Goal: Information Seeking & Learning: Learn about a topic

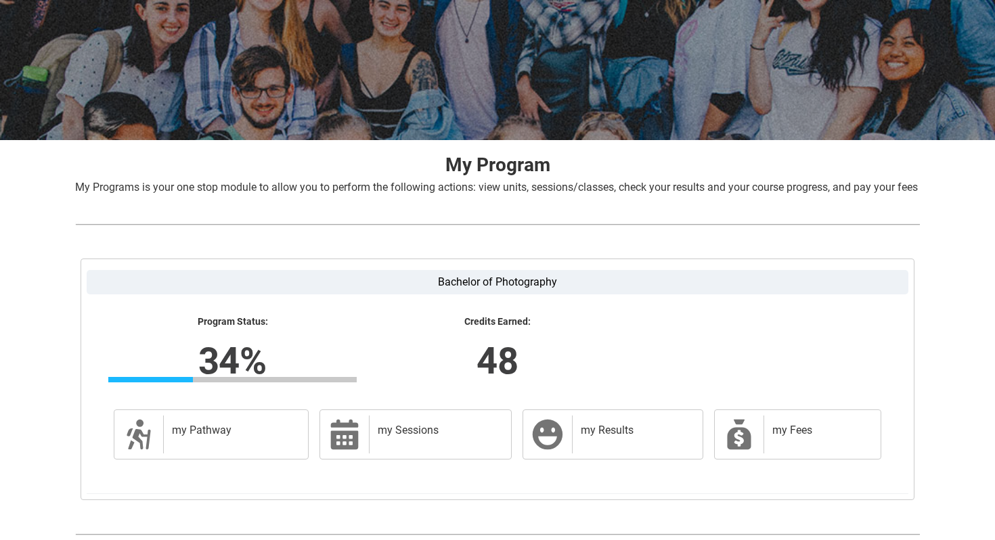
scroll to position [198, 0]
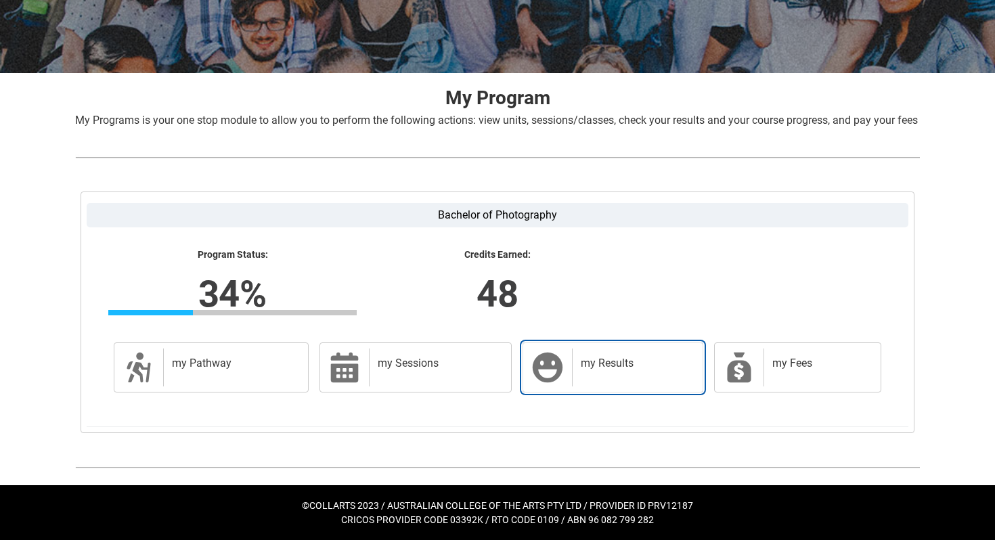
click at [693, 376] on div "my Results" at bounding box center [634, 368] width 125 height 38
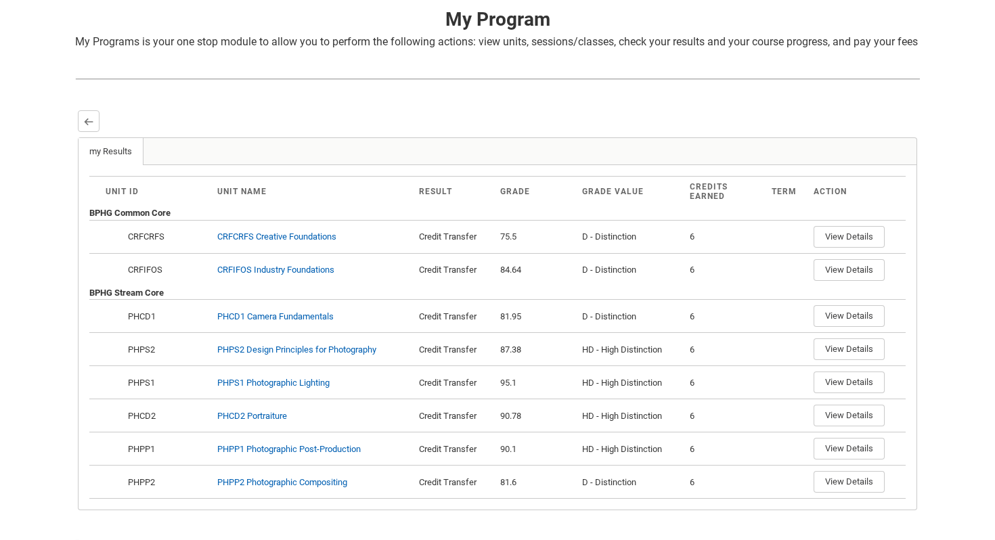
scroll to position [367, 0]
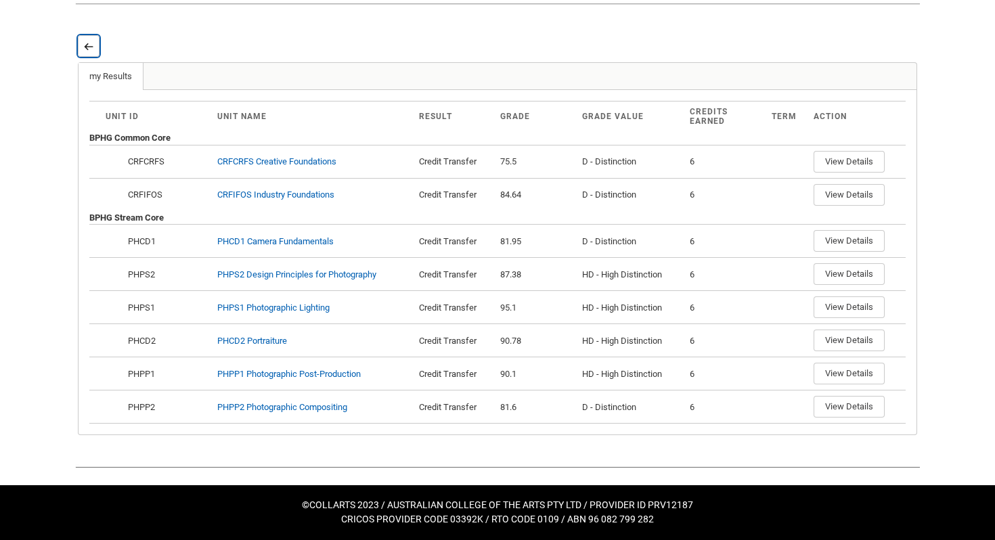
click at [87, 47] on lightning-primitive-icon "button" at bounding box center [88, 46] width 9 height 10
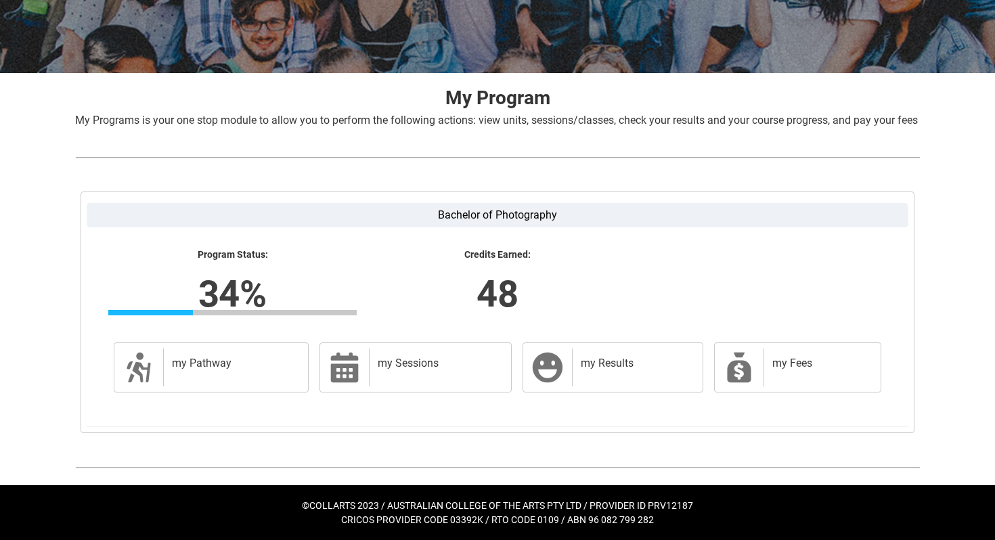
scroll to position [214, 0]
click at [739, 363] on icon at bounding box center [740, 368] width 24 height 30
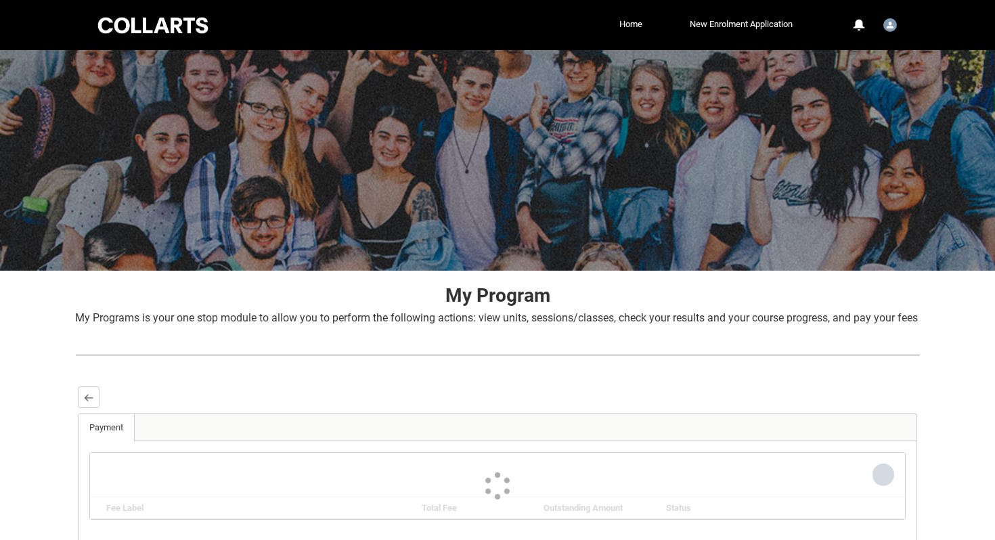
scroll to position [123, 0]
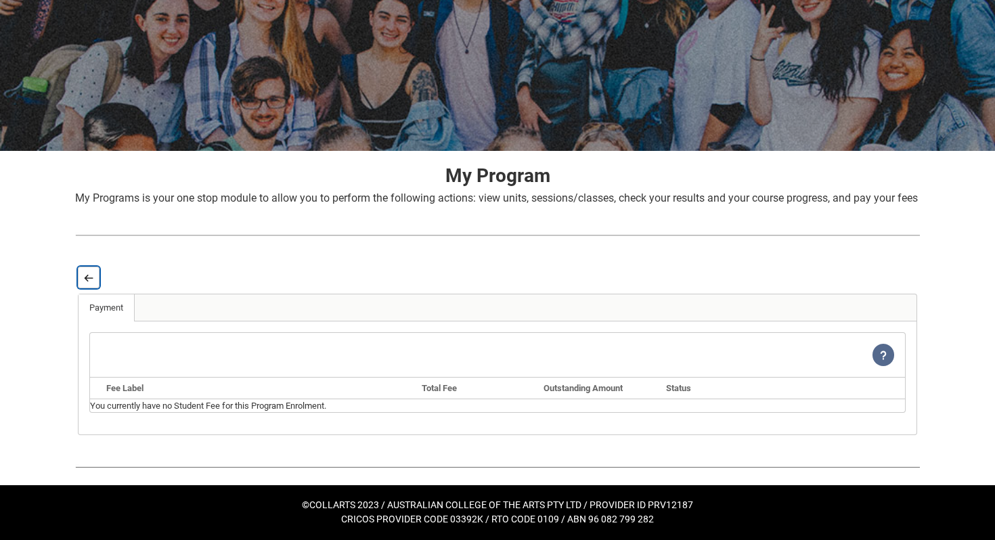
click at [89, 283] on lightning-primitive-icon "button" at bounding box center [88, 278] width 9 height 10
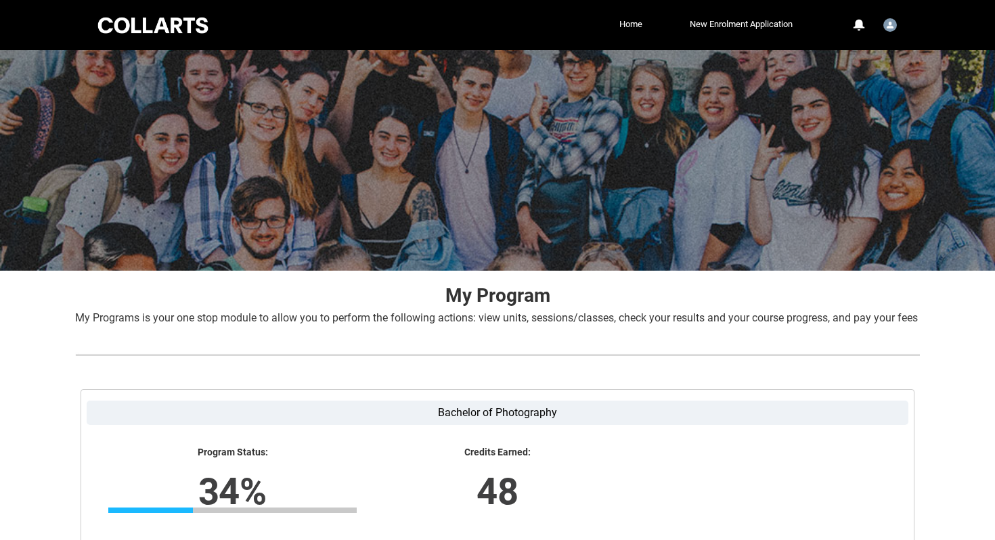
scroll to position [214, 0]
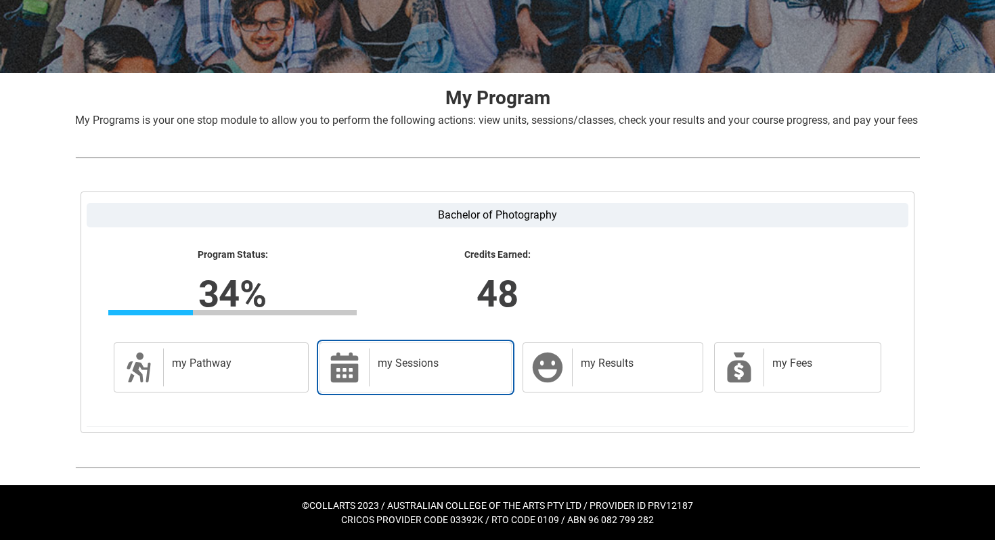
click at [398, 344] on link "my Sessions my Sessions" at bounding box center [416, 368] width 192 height 50
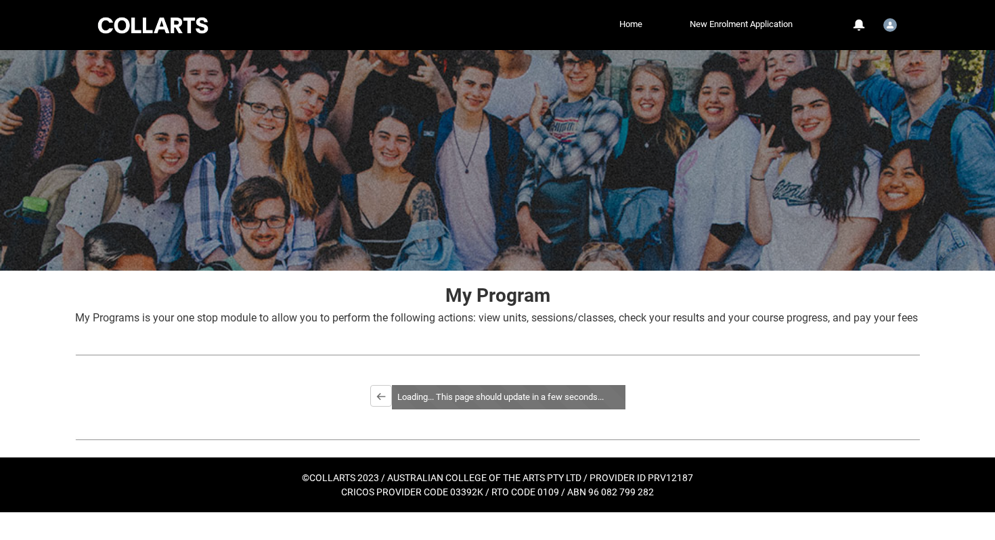
scroll to position [0, 0]
click at [311, 405] on button "Back" at bounding box center [310, 396] width 22 height 22
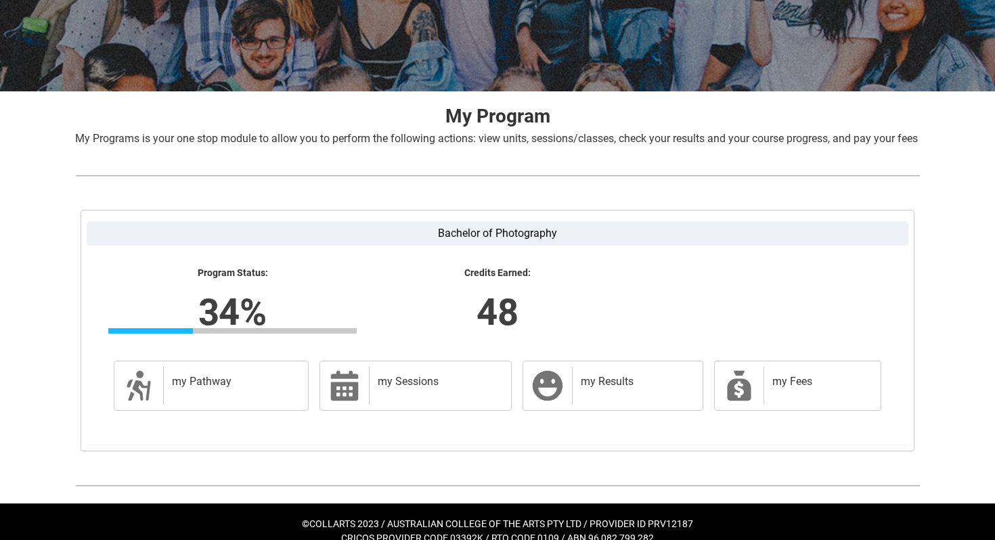
scroll to position [185, 0]
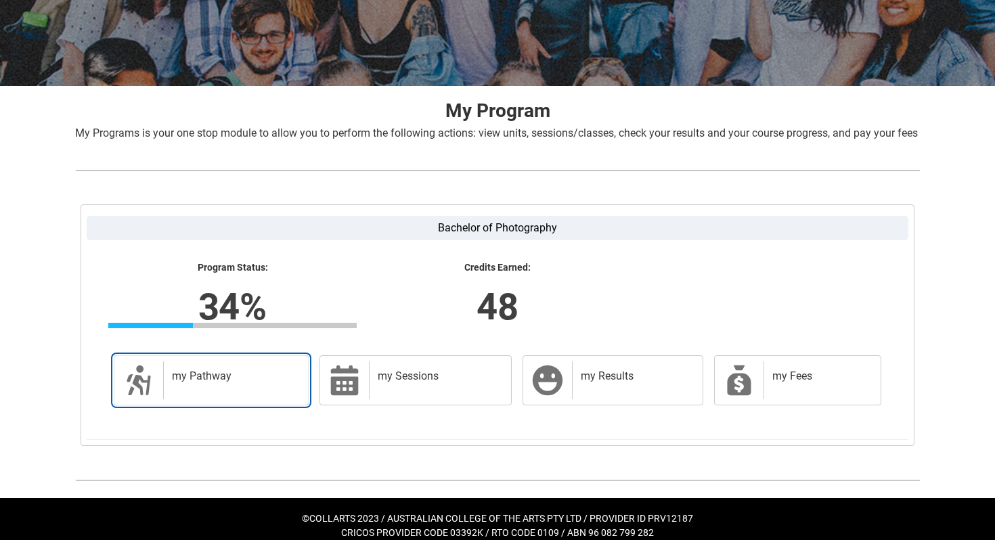
click at [220, 383] on h2 "my Pathway" at bounding box center [233, 377] width 123 height 14
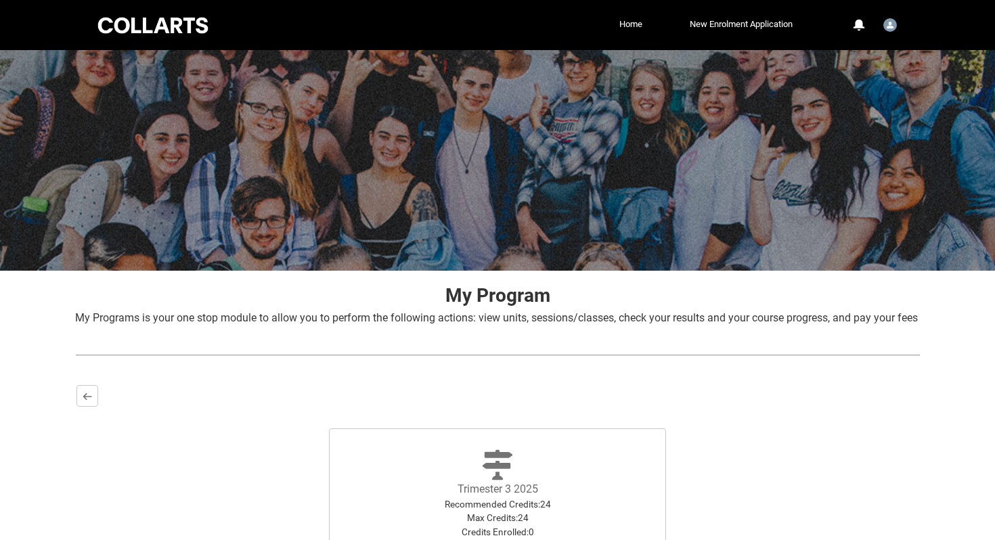
scroll to position [200, 0]
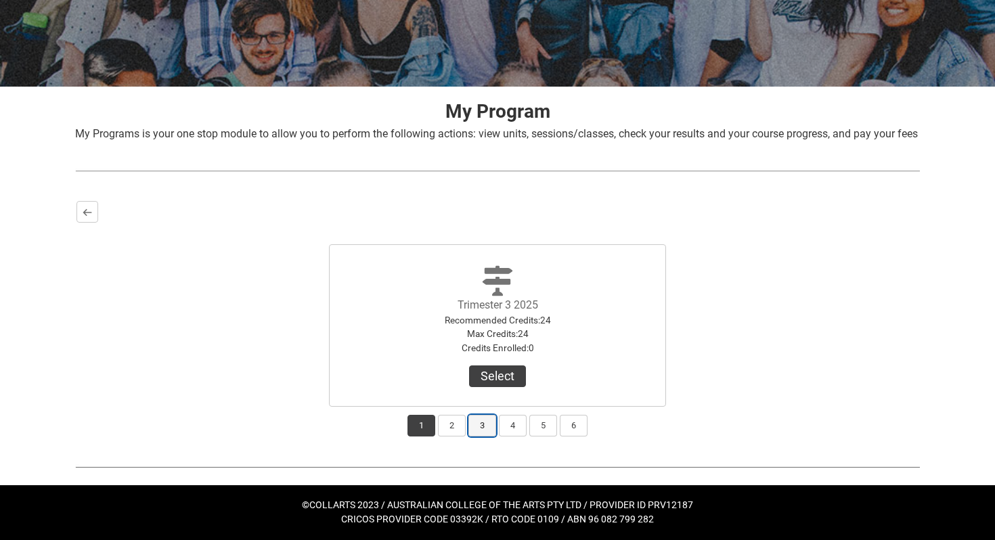
click at [479, 426] on button "3" at bounding box center [482, 426] width 28 height 22
click at [487, 376] on button "Select Term" at bounding box center [498, 377] width 88 height 22
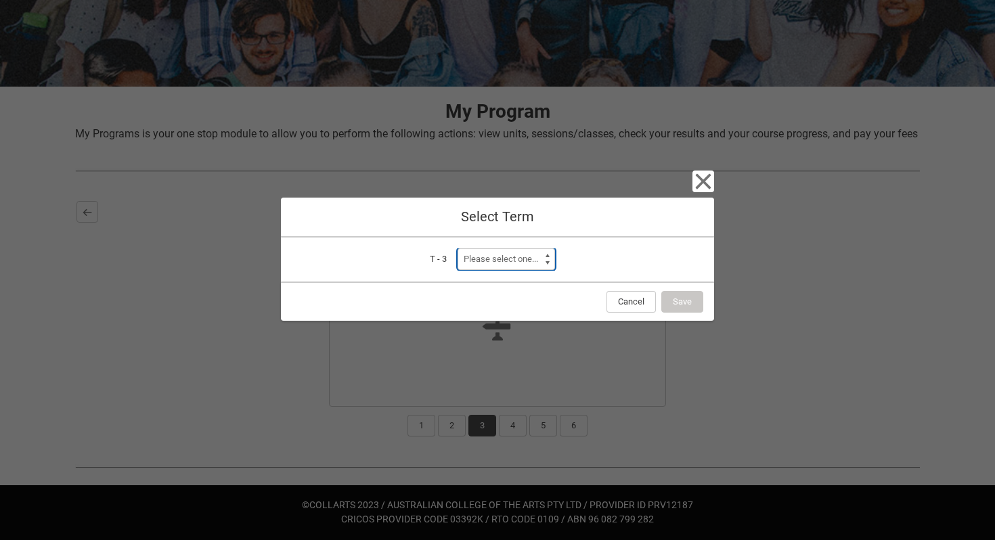
click at [544, 260] on select "Please select one... Trimester 1 2026" at bounding box center [506, 259] width 97 height 22
click at [627, 303] on button "Cancel" at bounding box center [631, 302] width 49 height 22
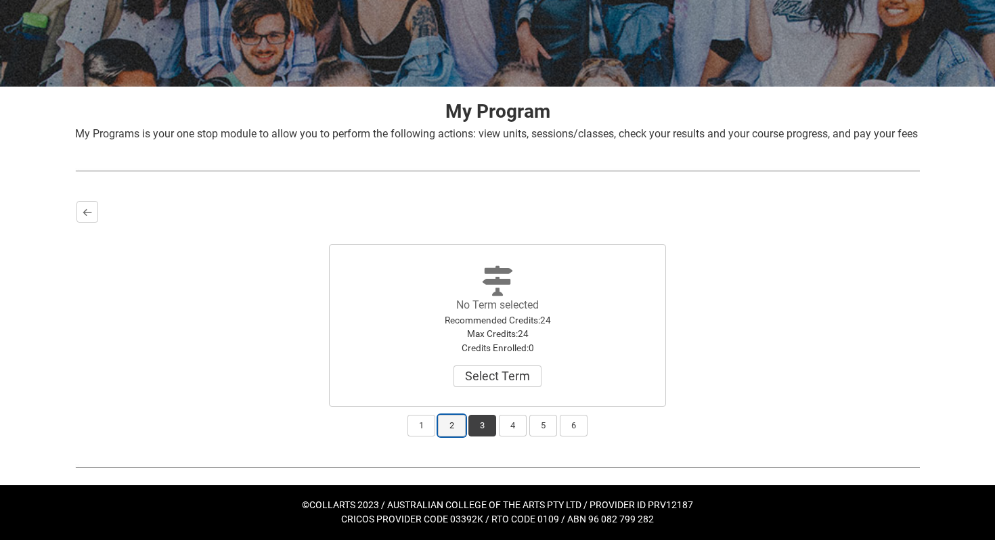
click at [449, 419] on button "2" at bounding box center [452, 426] width 28 height 22
click at [472, 433] on button "3" at bounding box center [482, 426] width 28 height 22
click at [420, 433] on button "1" at bounding box center [422, 426] width 28 height 22
click at [456, 428] on button "2" at bounding box center [452, 426] width 28 height 22
click at [479, 428] on button "3" at bounding box center [482, 426] width 28 height 22
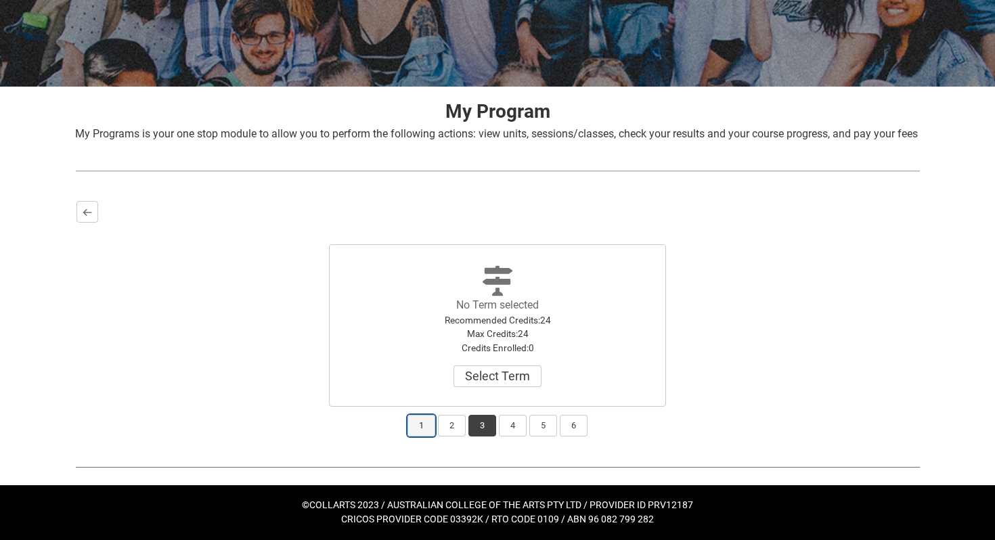
click at [419, 433] on button "1" at bounding box center [422, 426] width 28 height 22
click at [487, 374] on button "Select" at bounding box center [497, 377] width 57 height 22
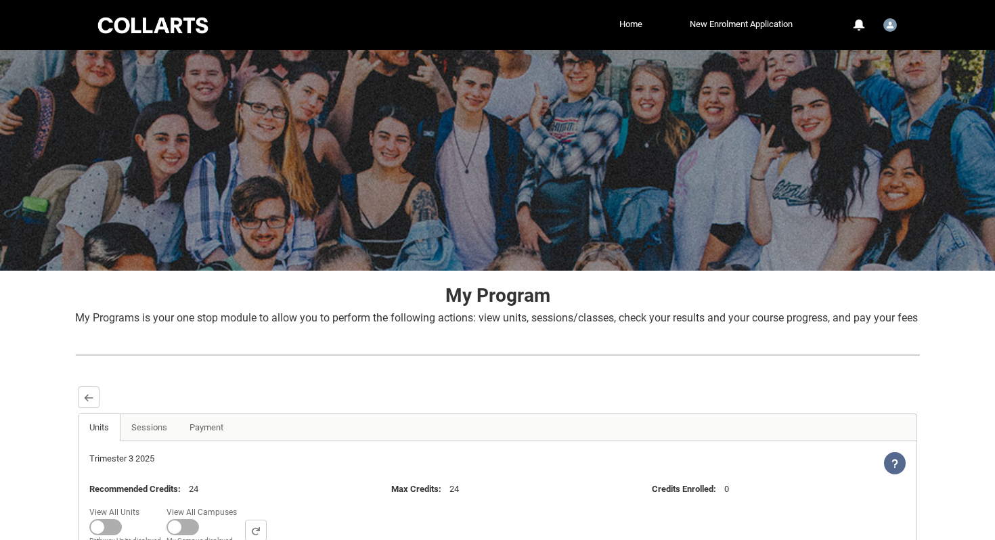
scroll to position [167, 0]
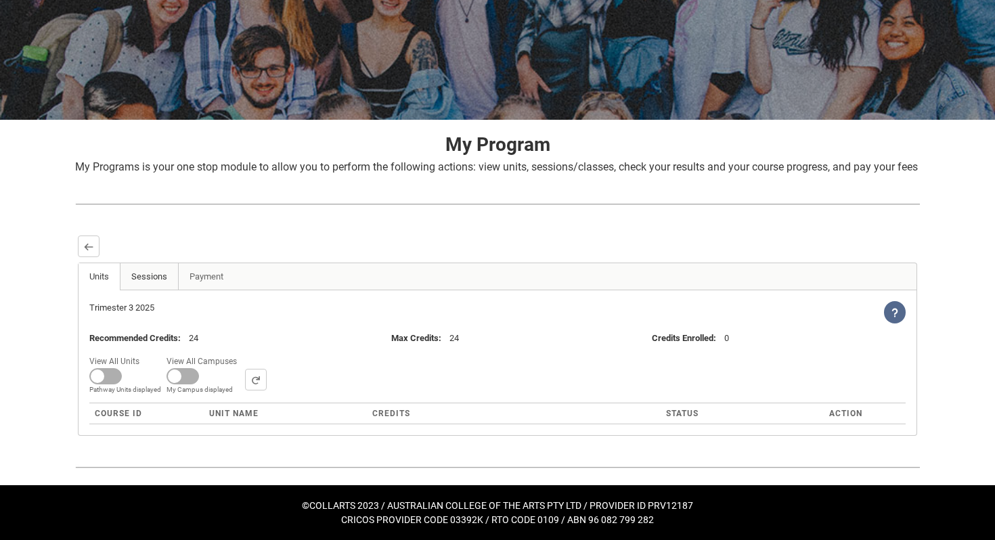
click at [152, 272] on link "Sessions" at bounding box center [149, 276] width 59 height 27
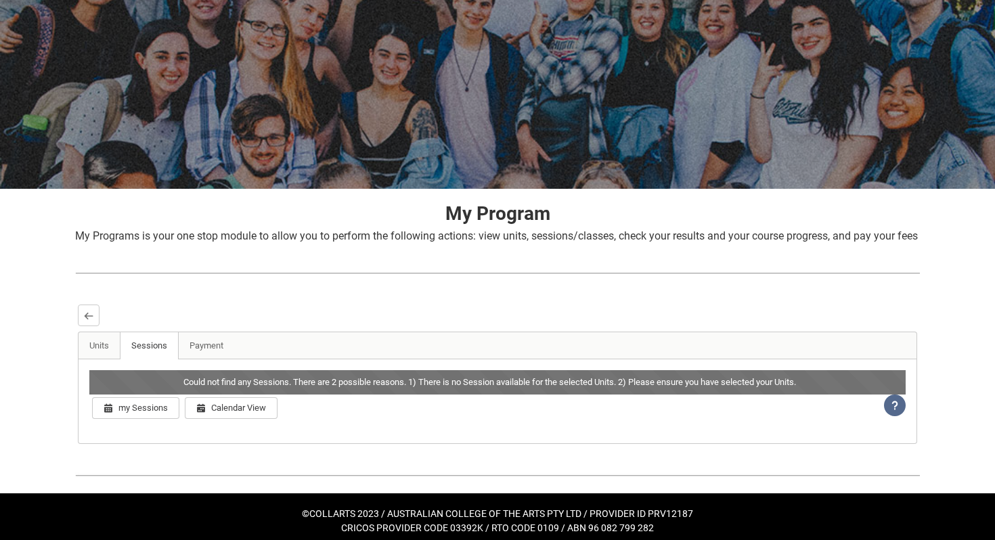
scroll to position [106, 0]
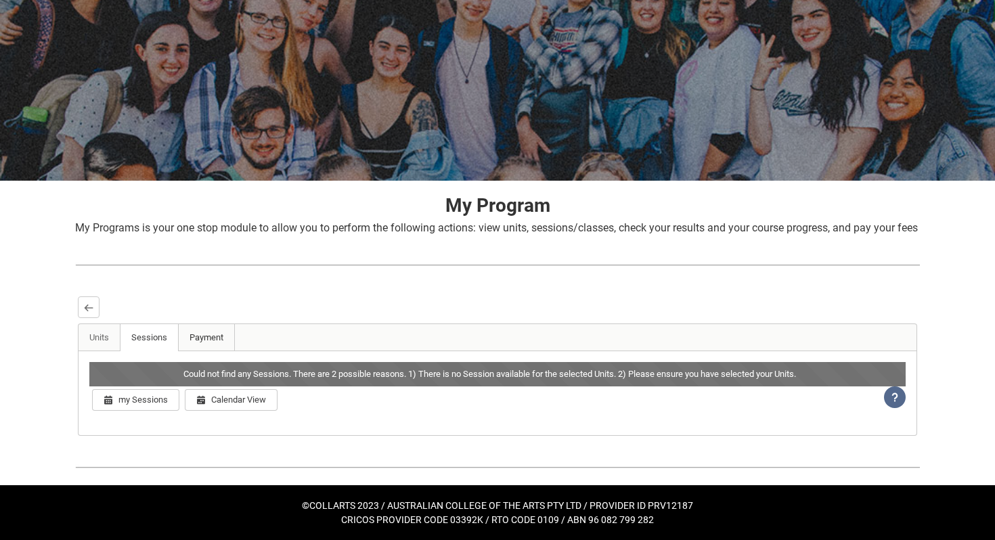
click at [202, 337] on link "Payment" at bounding box center [206, 337] width 57 height 27
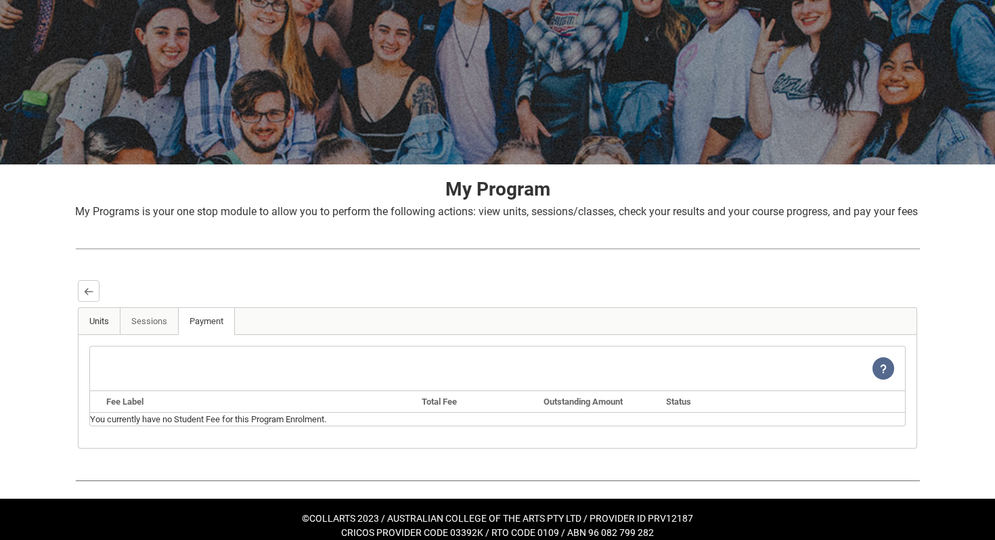
click at [95, 335] on link "Units" at bounding box center [100, 321] width 42 height 27
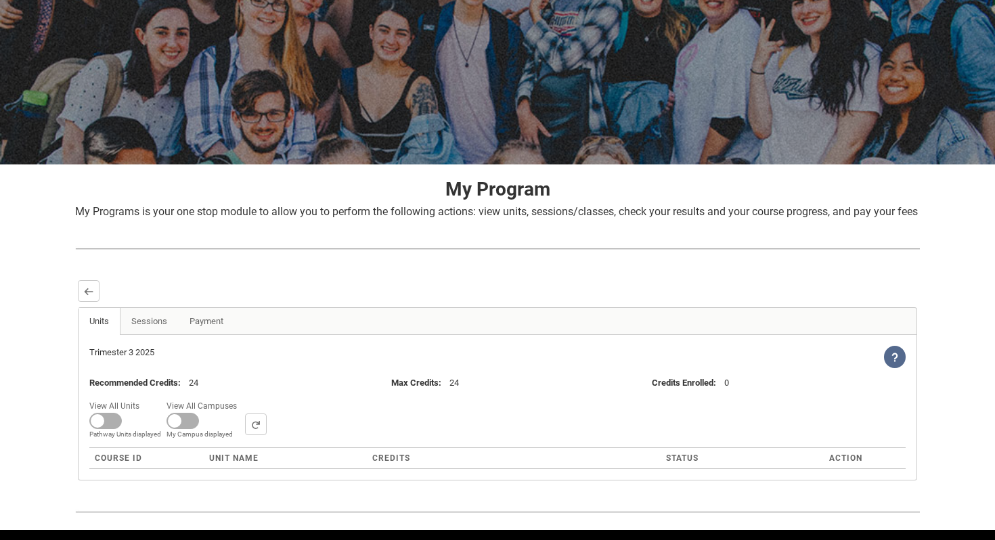
scroll to position [167, 0]
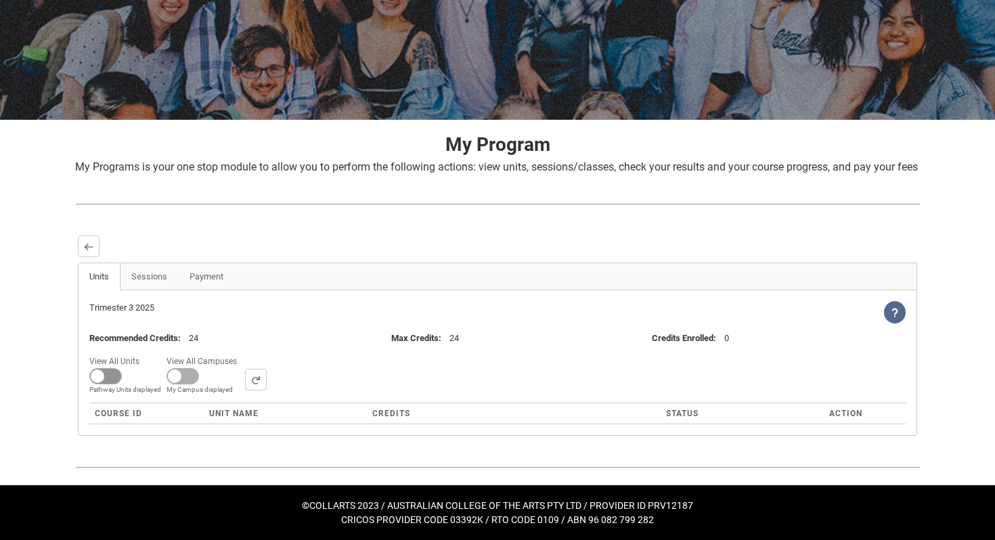
click at [113, 377] on span at bounding box center [105, 376] width 32 height 16
click at [144, 353] on input "View All Units All Units displayed Pathway Units displayed" at bounding box center [144, 352] width 1 height 1
checkbox input "true"
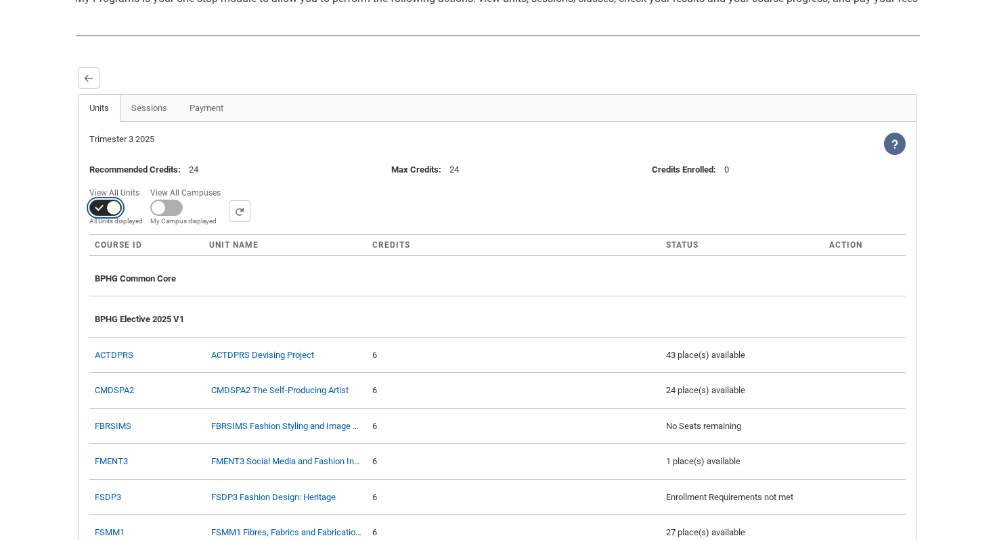
scroll to position [320, 0]
click at [161, 215] on span at bounding box center [166, 207] width 32 height 16
click at [225, 183] on input "View All Campuses Campus filter displayed My Campus displayed" at bounding box center [225, 183] width 1 height 1
click at [169, 215] on span at bounding box center [166, 207] width 32 height 16
click at [225, 183] on input "View All Campuses Campus filter displayed My Campus displayed" at bounding box center [225, 183] width 1 height 1
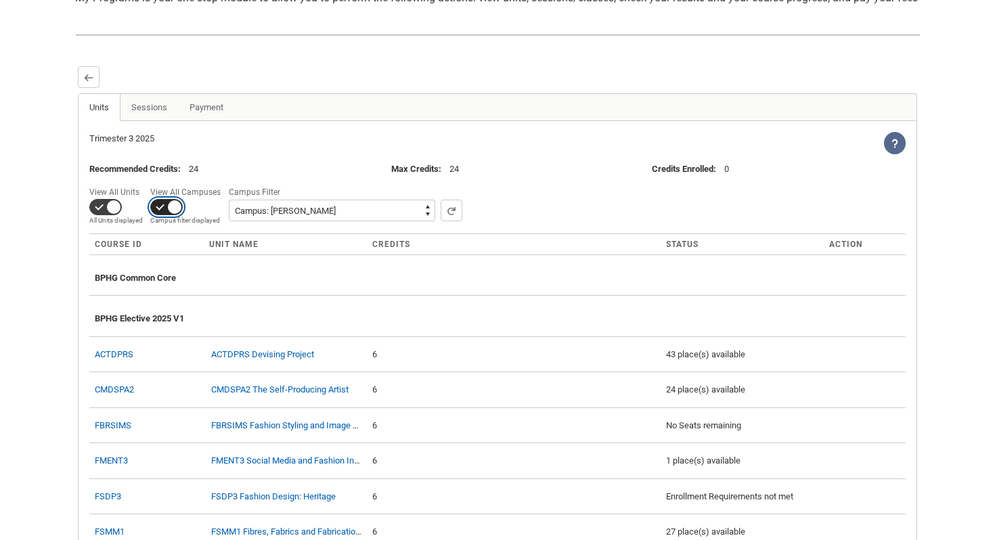
checkbox input "false"
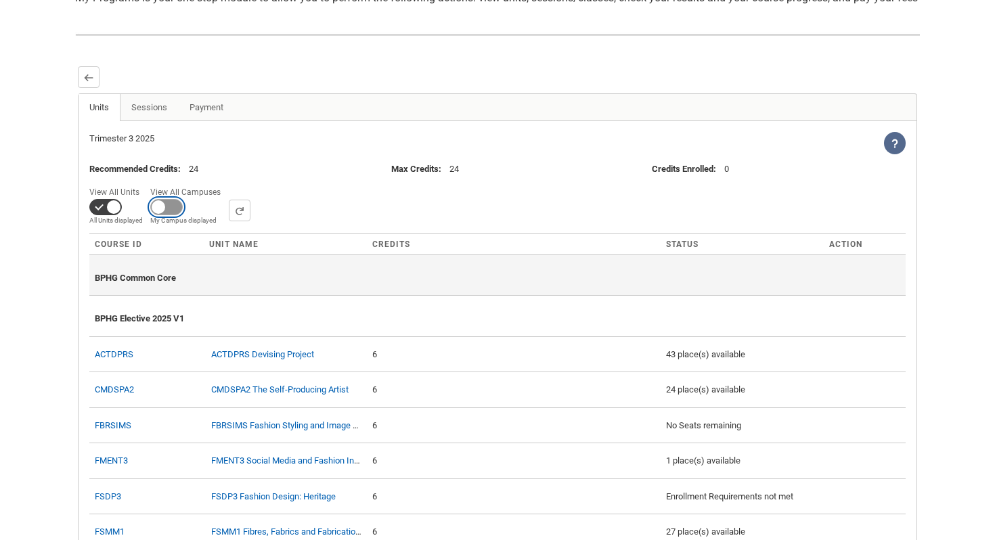
scroll to position [473, 0]
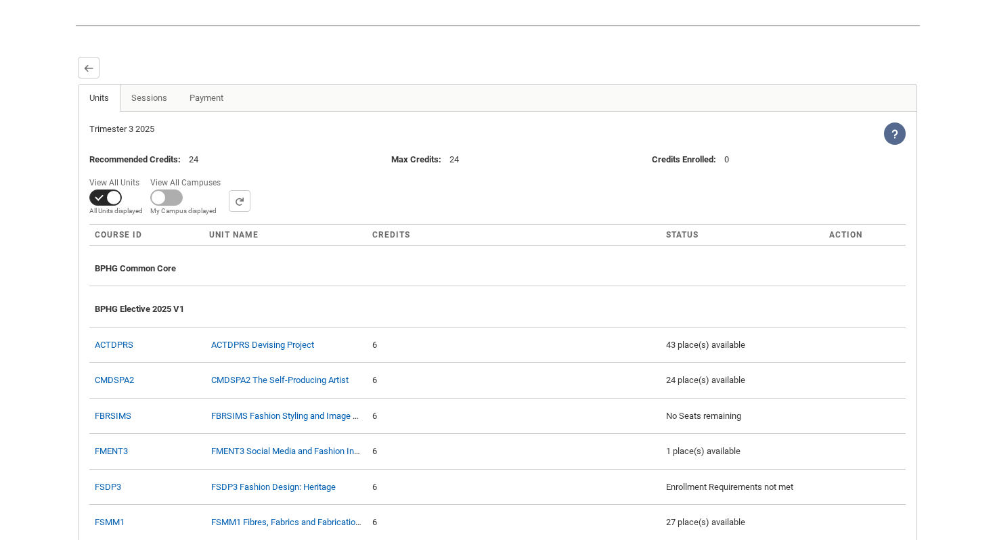
click at [114, 206] on span at bounding box center [105, 198] width 32 height 16
click at [144, 174] on input "View All Units All Units displayed Pathway Units displayed" at bounding box center [144, 173] width 1 height 1
checkbox input "false"
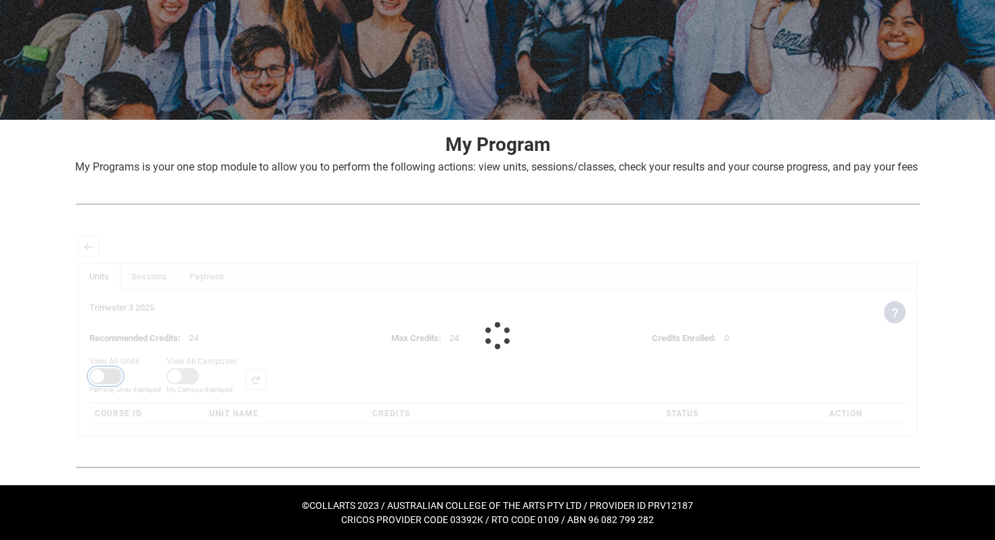
scroll to position [167, 0]
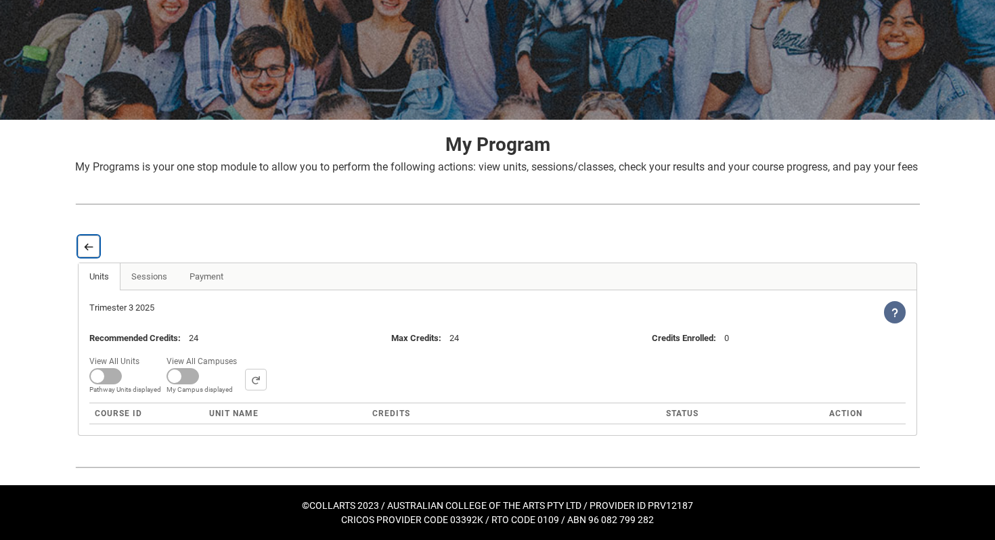
click at [91, 243] on lightning-primitive-icon "button" at bounding box center [88, 247] width 9 height 10
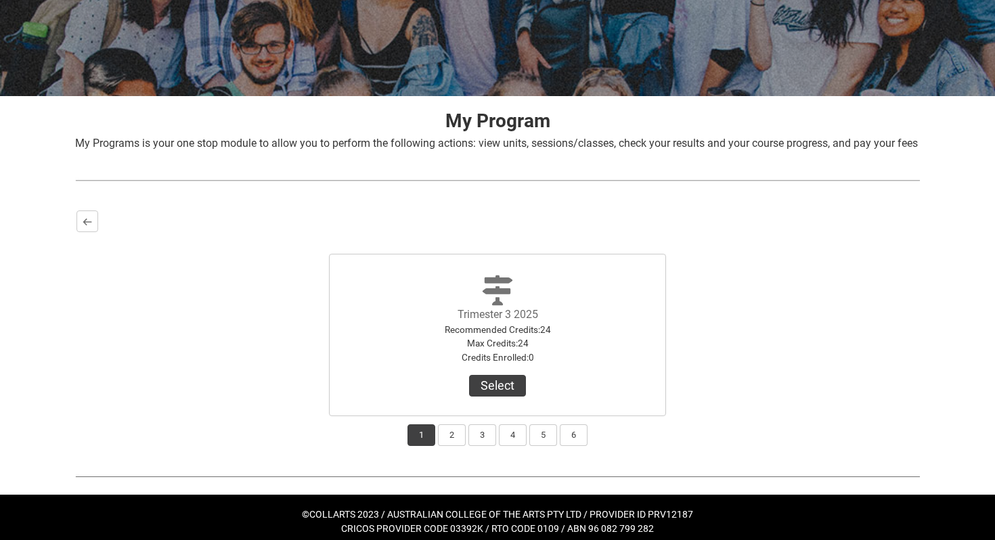
scroll to position [200, 0]
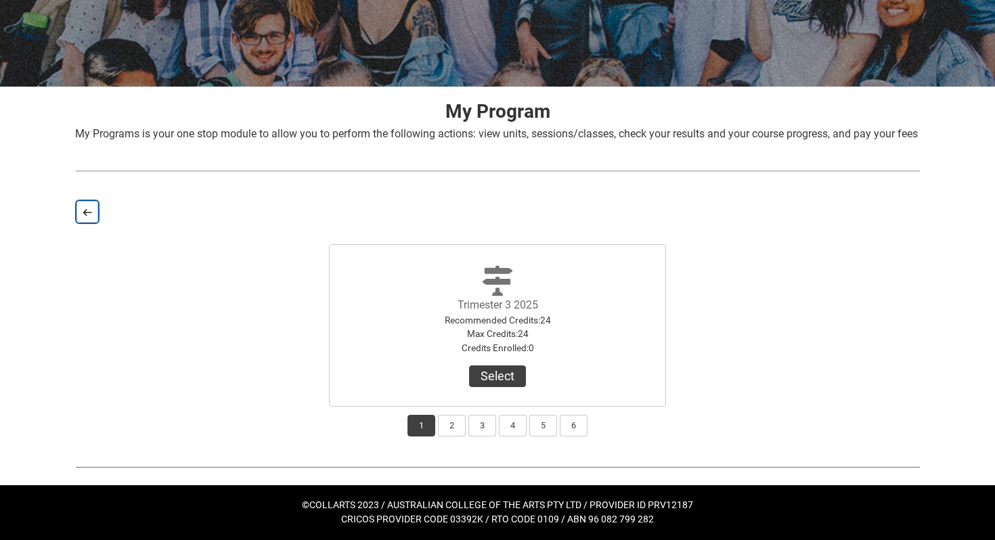
click at [83, 204] on button "Back" at bounding box center [87, 212] width 22 height 22
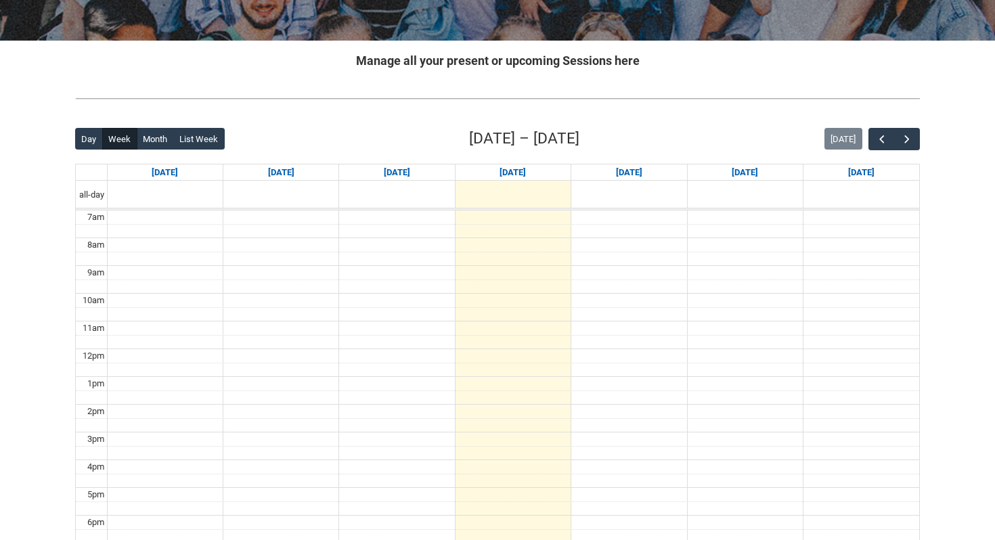
scroll to position [268, 0]
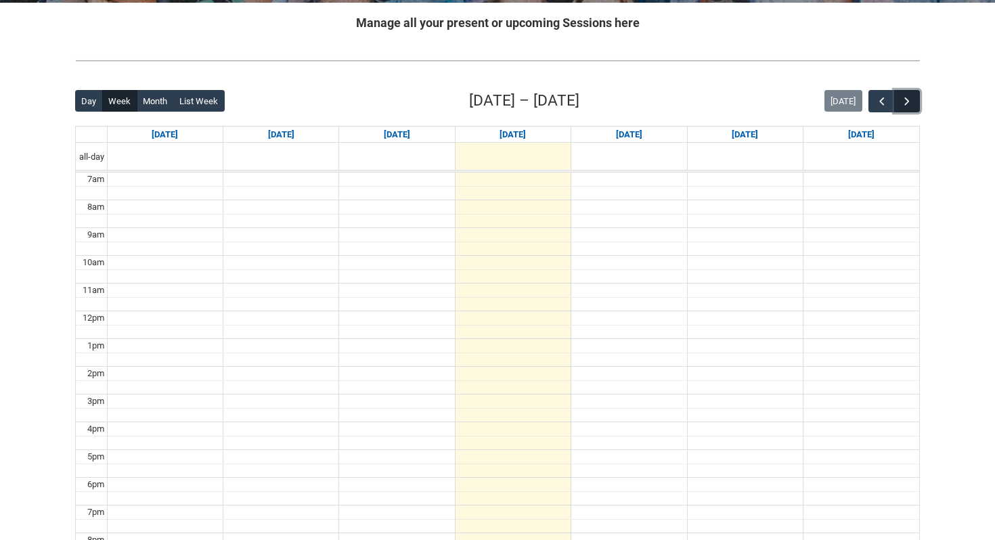
click at [906, 100] on span "button" at bounding box center [907, 102] width 14 height 14
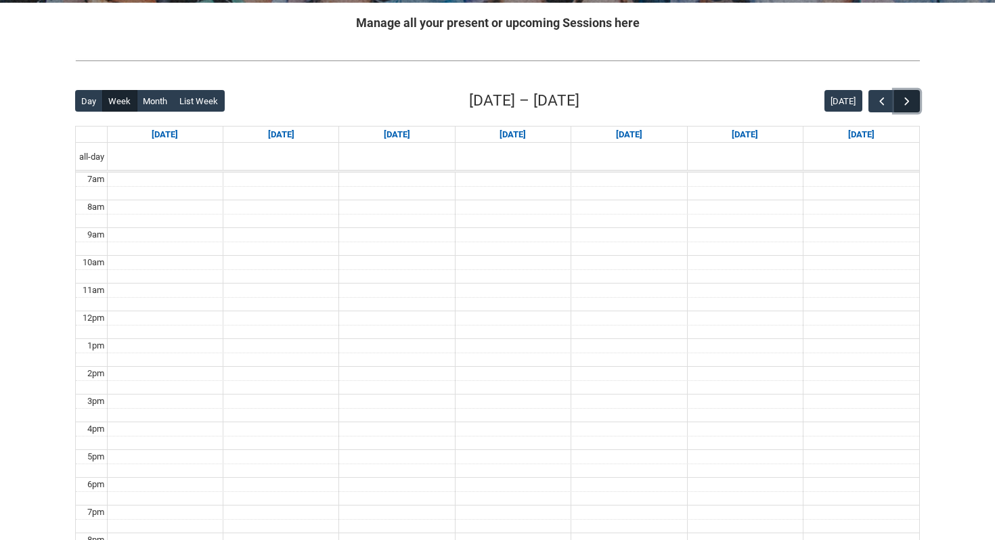
click at [906, 100] on span "button" at bounding box center [907, 102] width 14 height 14
click at [873, 104] on button "button" at bounding box center [882, 101] width 26 height 22
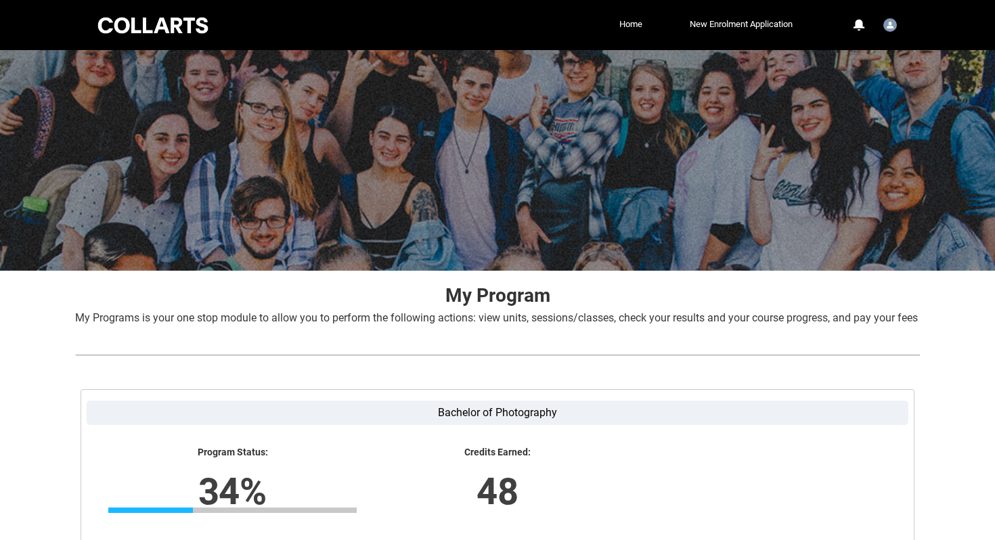
scroll to position [214, 0]
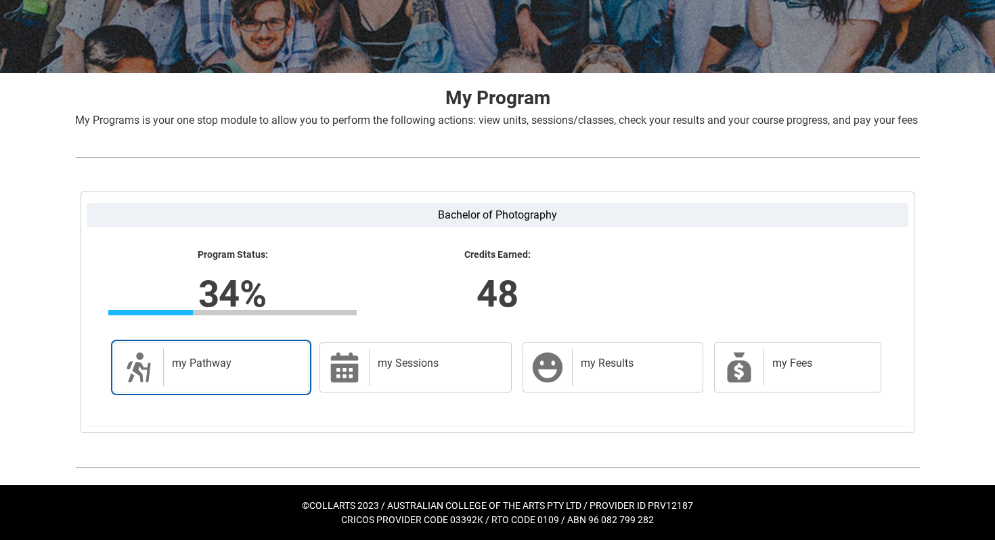
click at [238, 355] on div "my Pathway" at bounding box center [232, 368] width 139 height 38
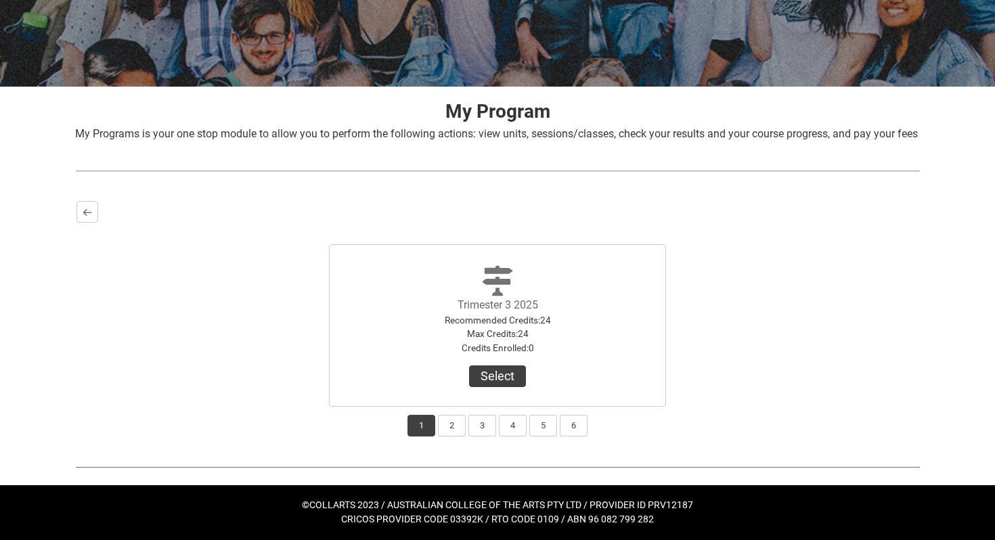
scroll to position [200, 0]
click at [475, 386] on button "Select" at bounding box center [497, 377] width 57 height 22
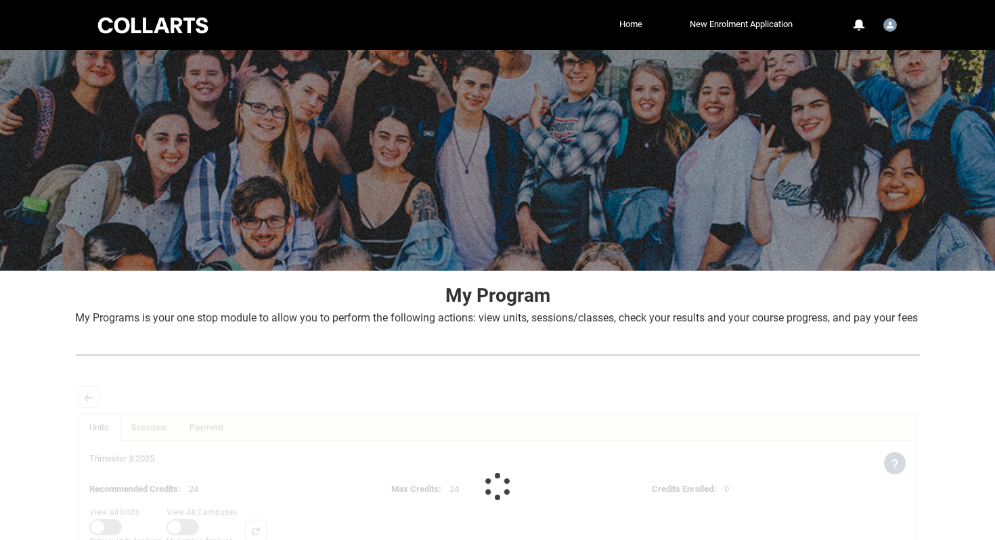
scroll to position [167, 0]
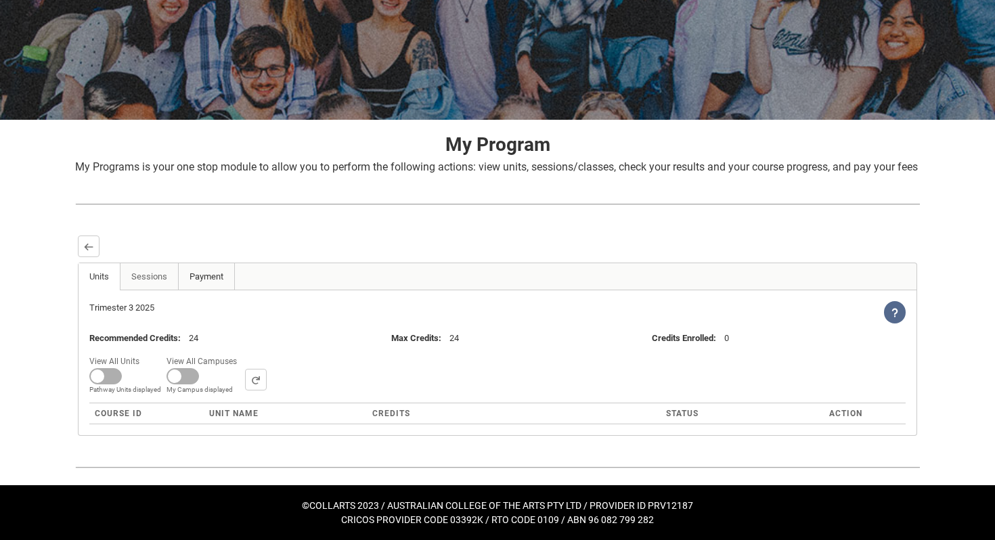
click at [192, 268] on link "Payment" at bounding box center [206, 276] width 57 height 27
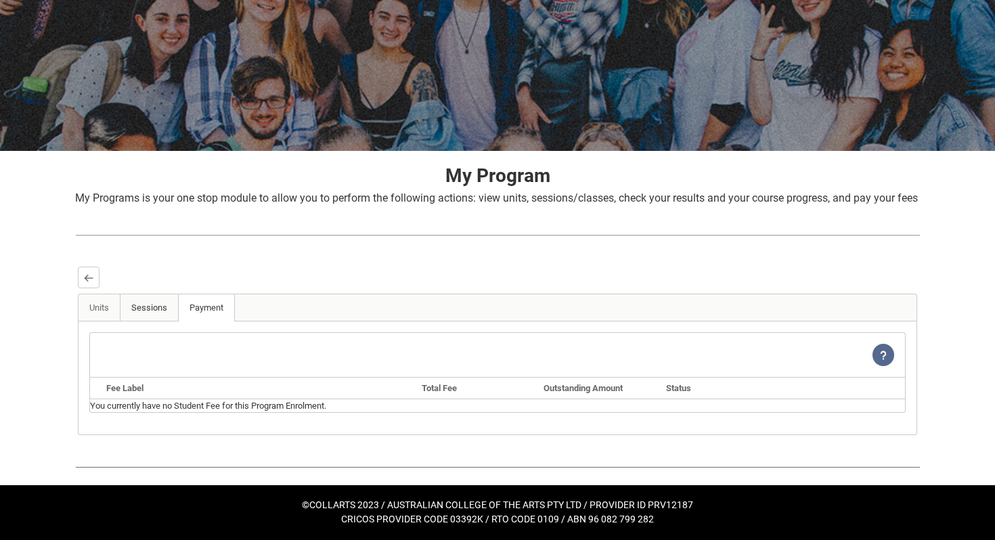
click at [148, 312] on link "Sessions" at bounding box center [149, 307] width 59 height 27
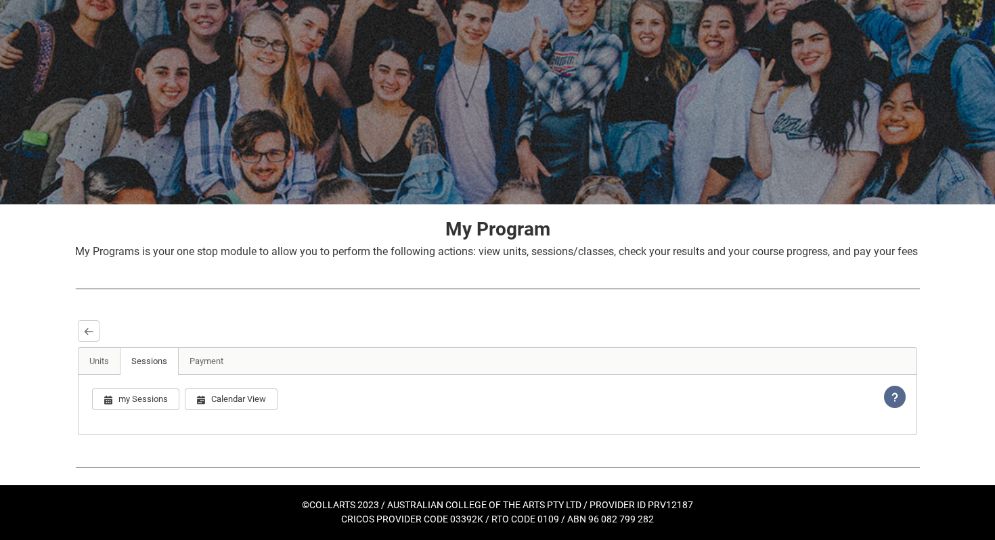
scroll to position [106, 0]
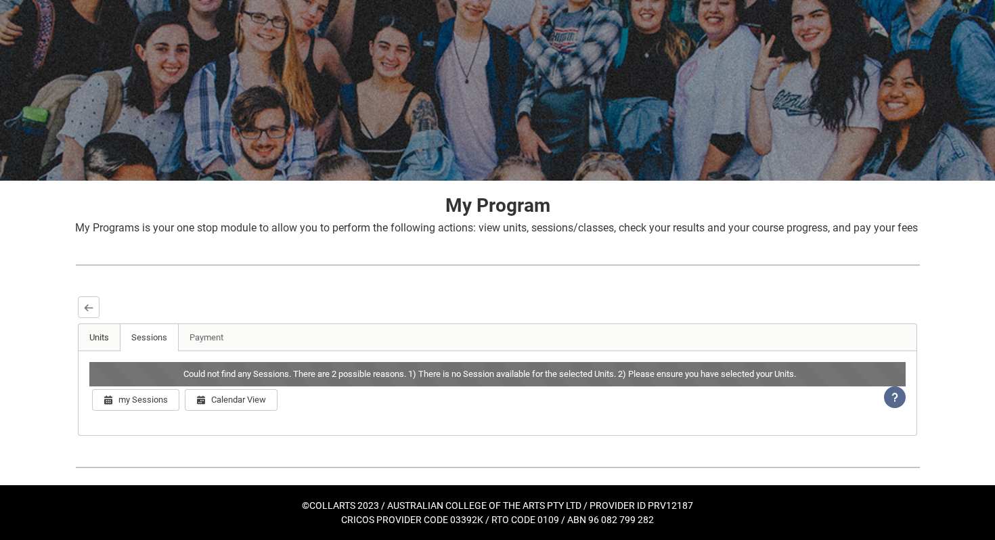
click at [108, 334] on link "Units" at bounding box center [100, 337] width 42 height 27
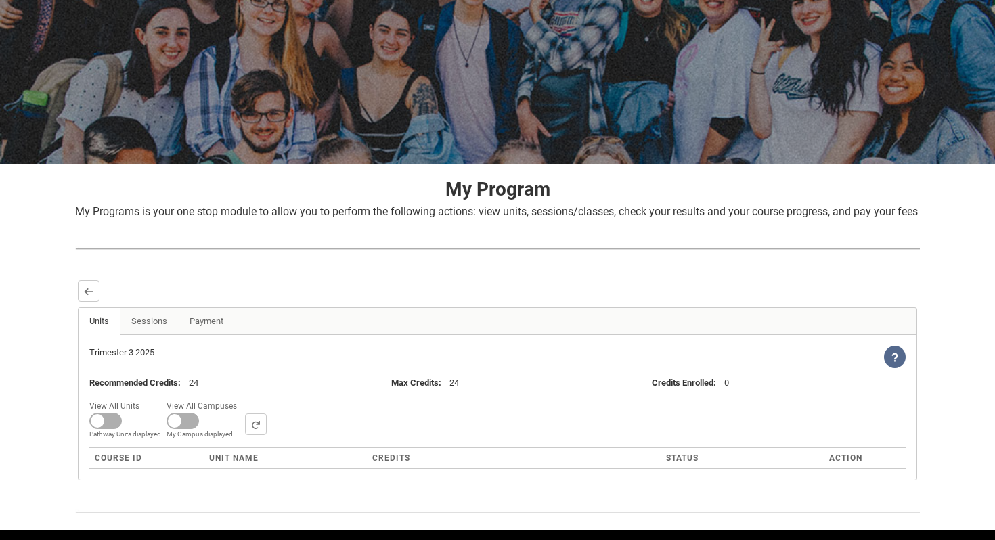
scroll to position [167, 0]
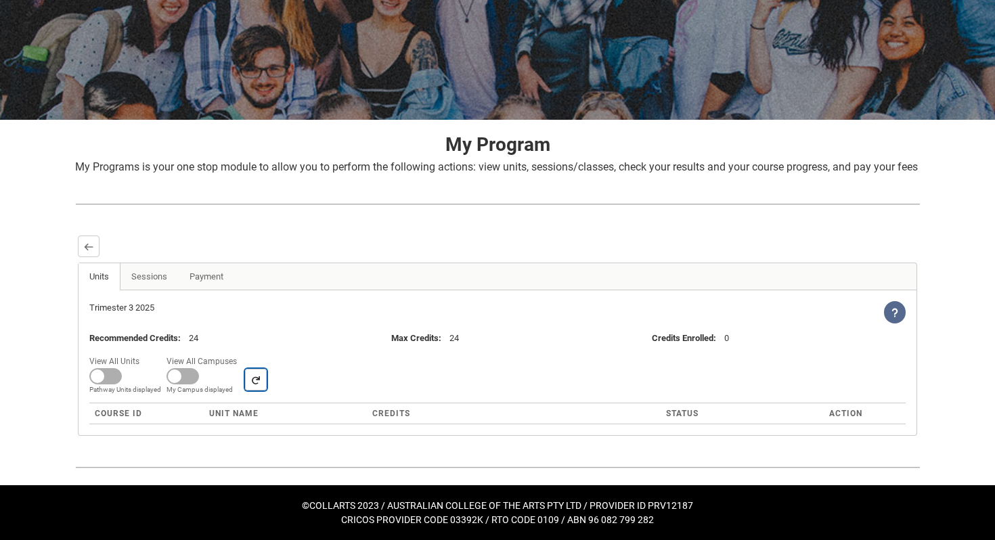
click at [254, 380] on lightning-primitive-icon "button" at bounding box center [255, 380] width 9 height 10
click at [188, 374] on span at bounding box center [183, 376] width 32 height 16
click at [242, 353] on input "View All Campuses Campus filter displayed My Campus displayed" at bounding box center [242, 352] width 1 height 1
click at [180, 379] on span at bounding box center [183, 376] width 32 height 16
click at [242, 353] on input "View All Campuses Campus filter displayed My Campus displayed" at bounding box center [242, 352] width 1 height 1
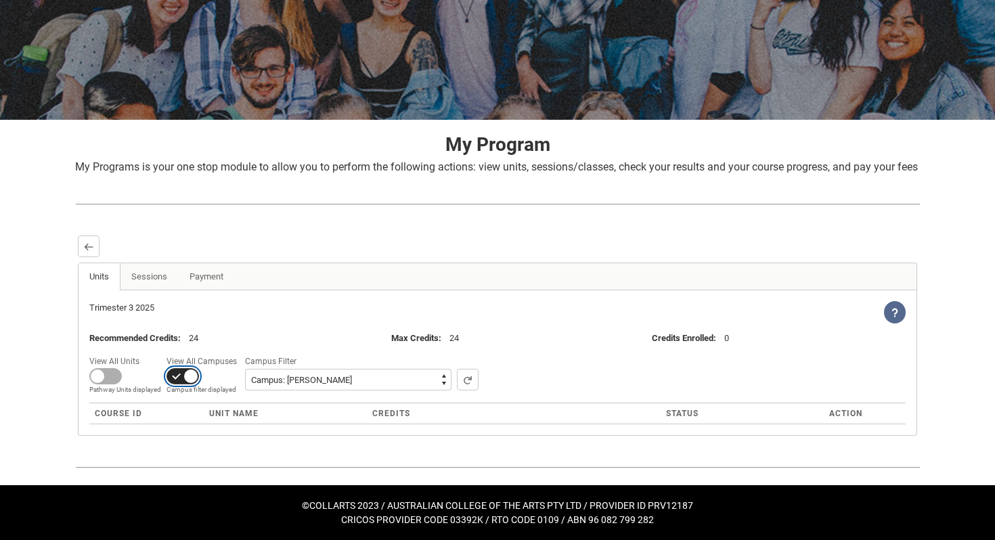
checkbox input "false"
click at [118, 374] on span at bounding box center [105, 376] width 32 height 16
click at [144, 353] on input "View All Units All Units displayed Pathway Units displayed" at bounding box center [144, 352] width 1 height 1
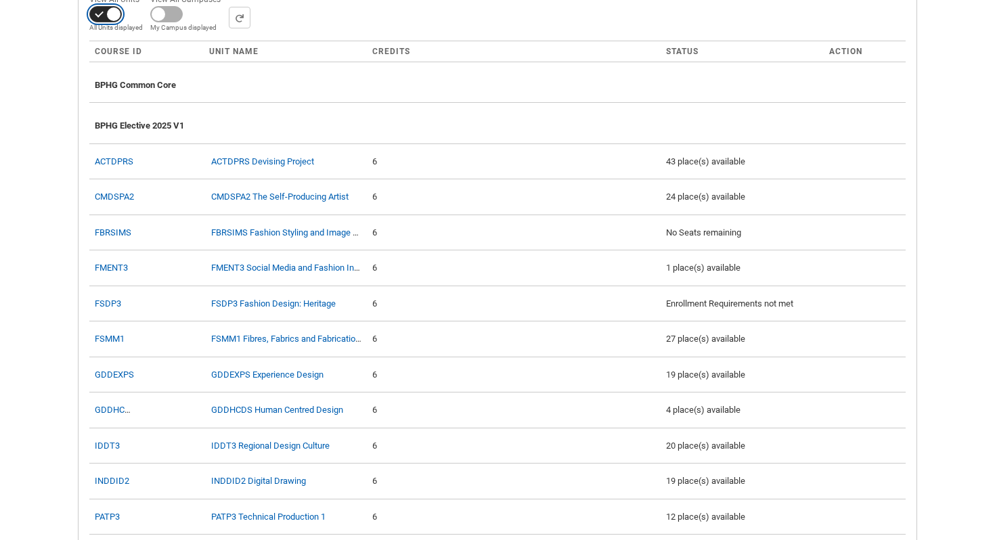
scroll to position [509, 0]
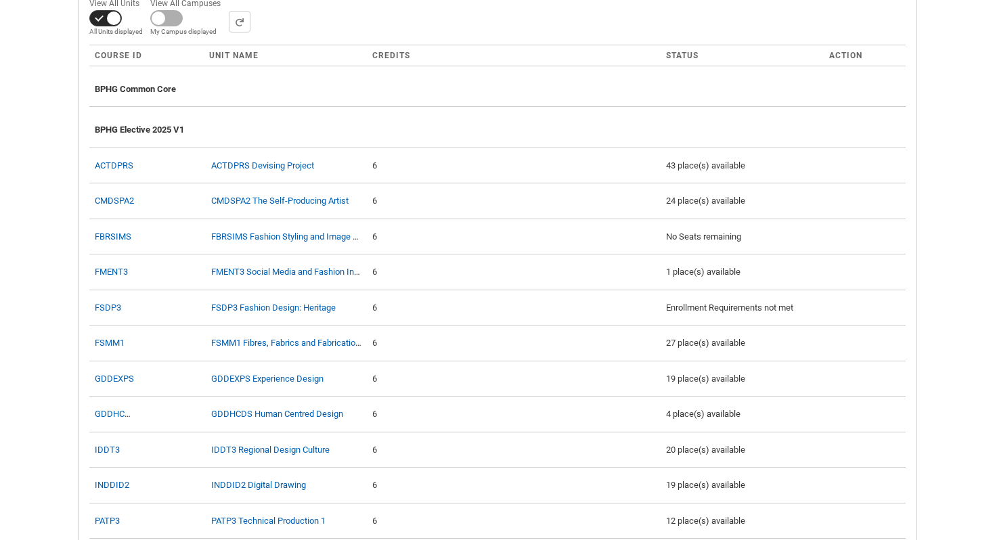
click at [111, 26] on span at bounding box center [105, 18] width 32 height 16
checkbox input "false"
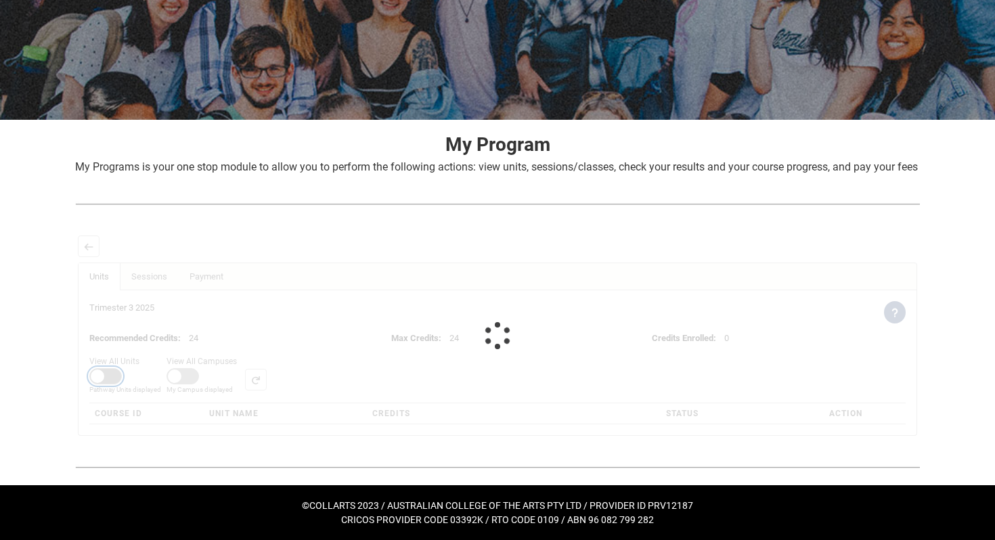
scroll to position [167, 0]
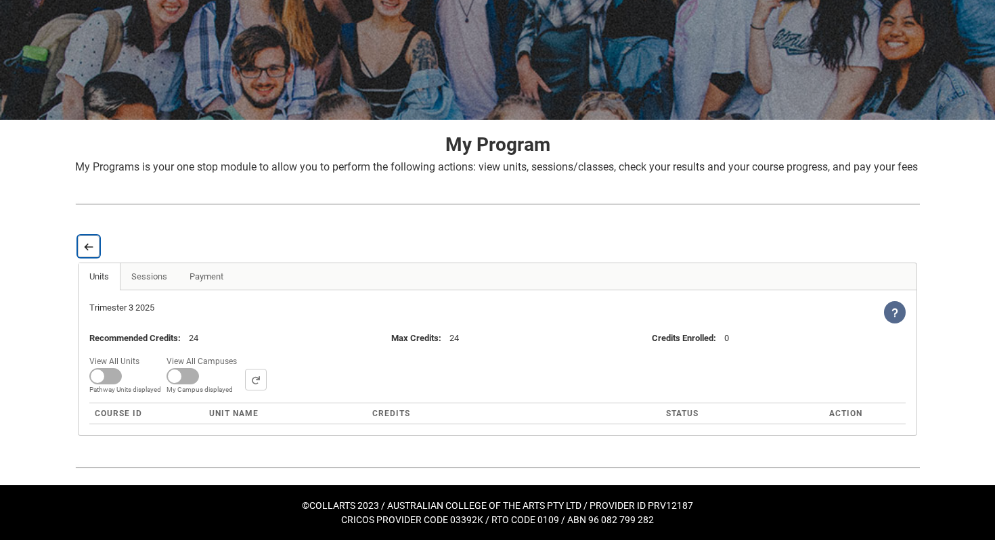
click at [86, 248] on lightning-primitive-icon "button" at bounding box center [88, 247] width 9 height 10
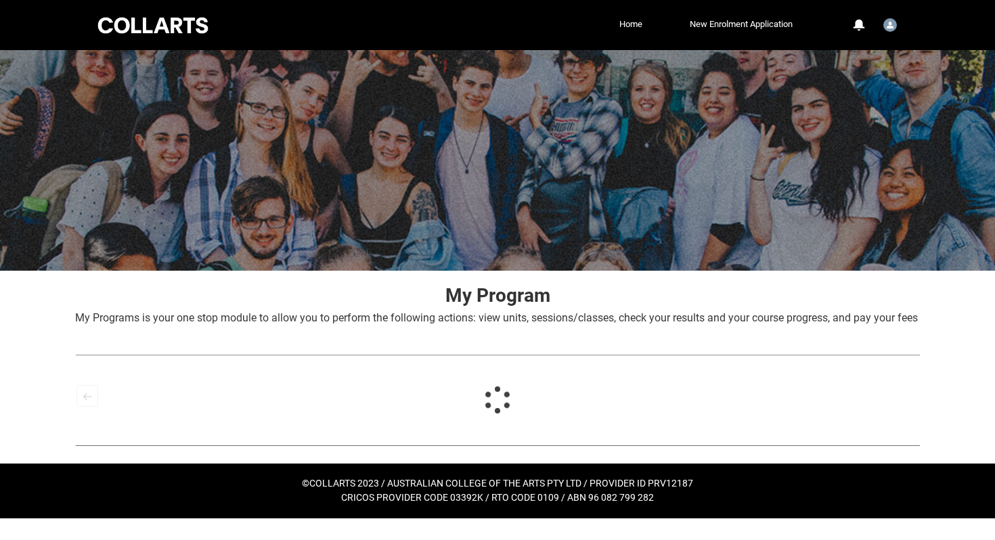
scroll to position [0, 0]
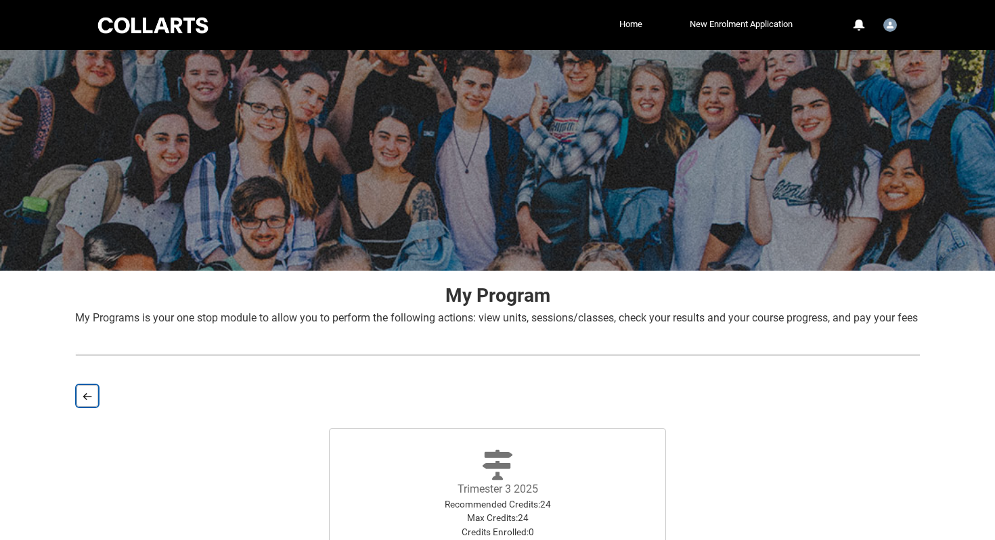
click at [84, 401] on lightning-primitive-icon "button" at bounding box center [87, 396] width 9 height 10
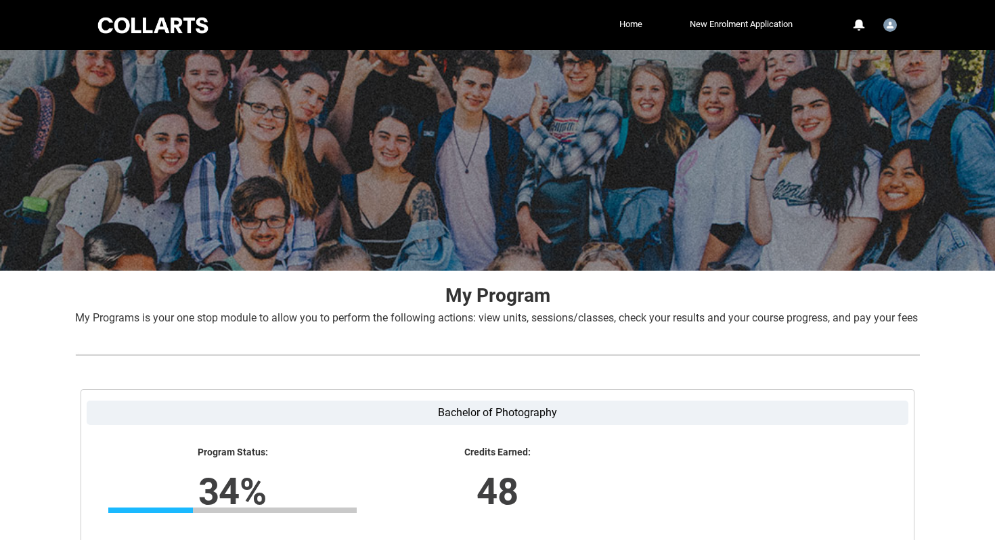
scroll to position [214, 0]
